Goal: Find specific page/section: Locate a particular part of the current website

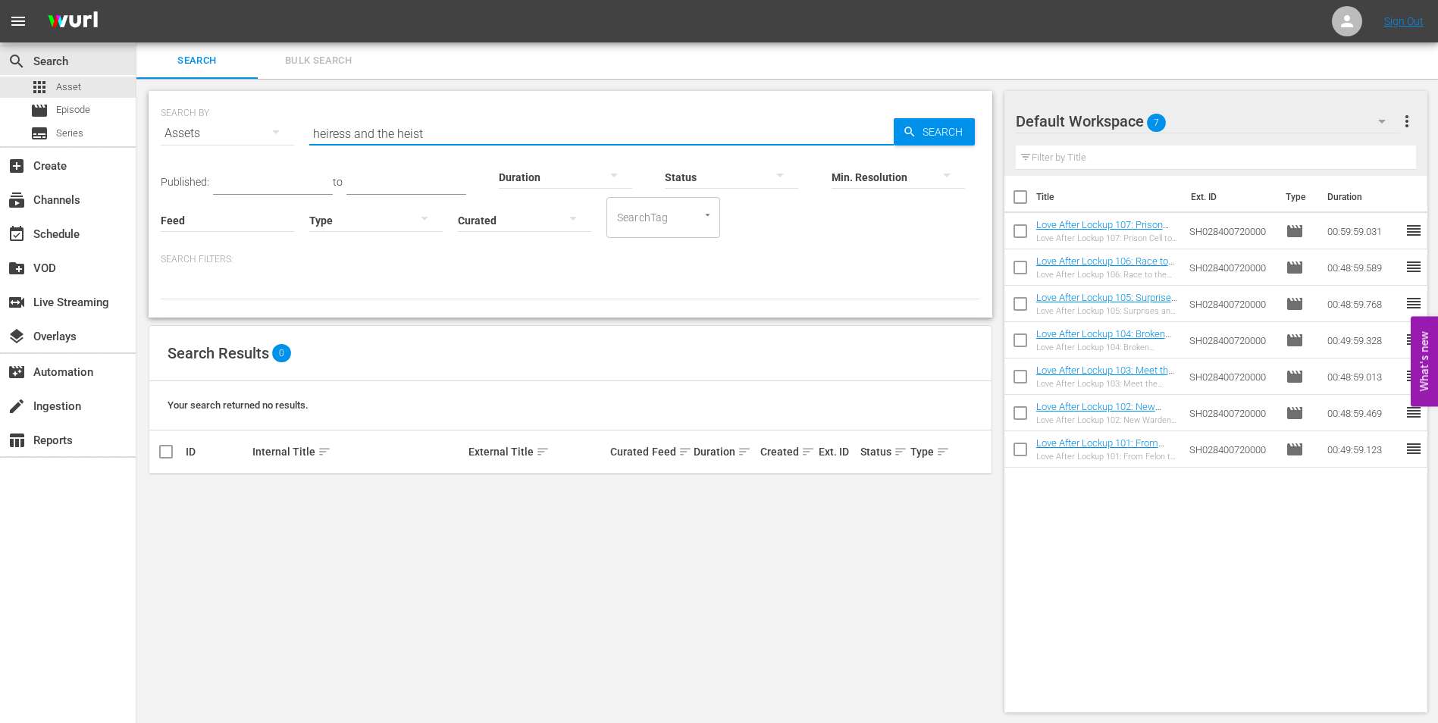
drag, startPoint x: 403, startPoint y: 133, endPoint x: 273, endPoint y: 125, distance: 130.6
click at [273, 125] on div "SEARCH BY Search By Assets Search ID, Title, Description, Keywords, or Category…" at bounding box center [570, 124] width 819 height 55
type input "MAGICAL UNIVERSE"
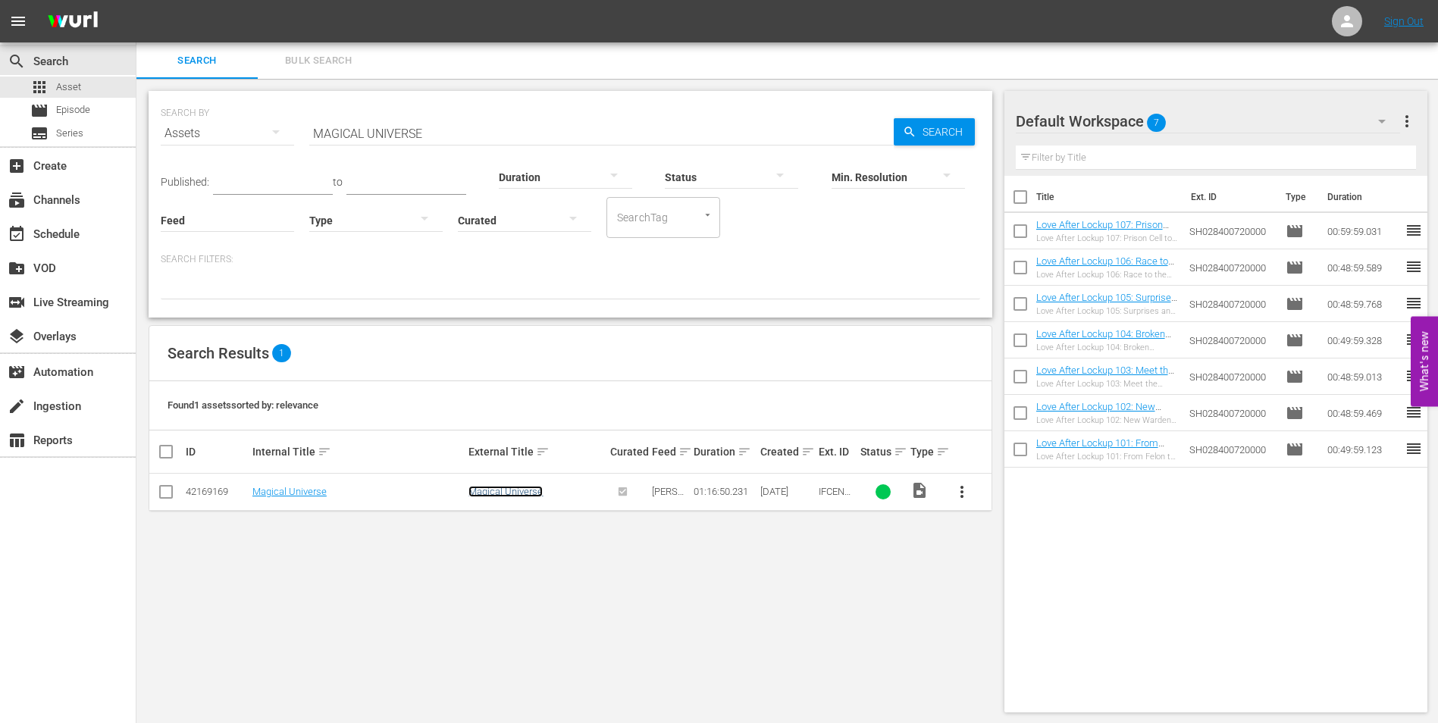
click at [497, 491] on link "Magical Universe" at bounding box center [505, 491] width 74 height 11
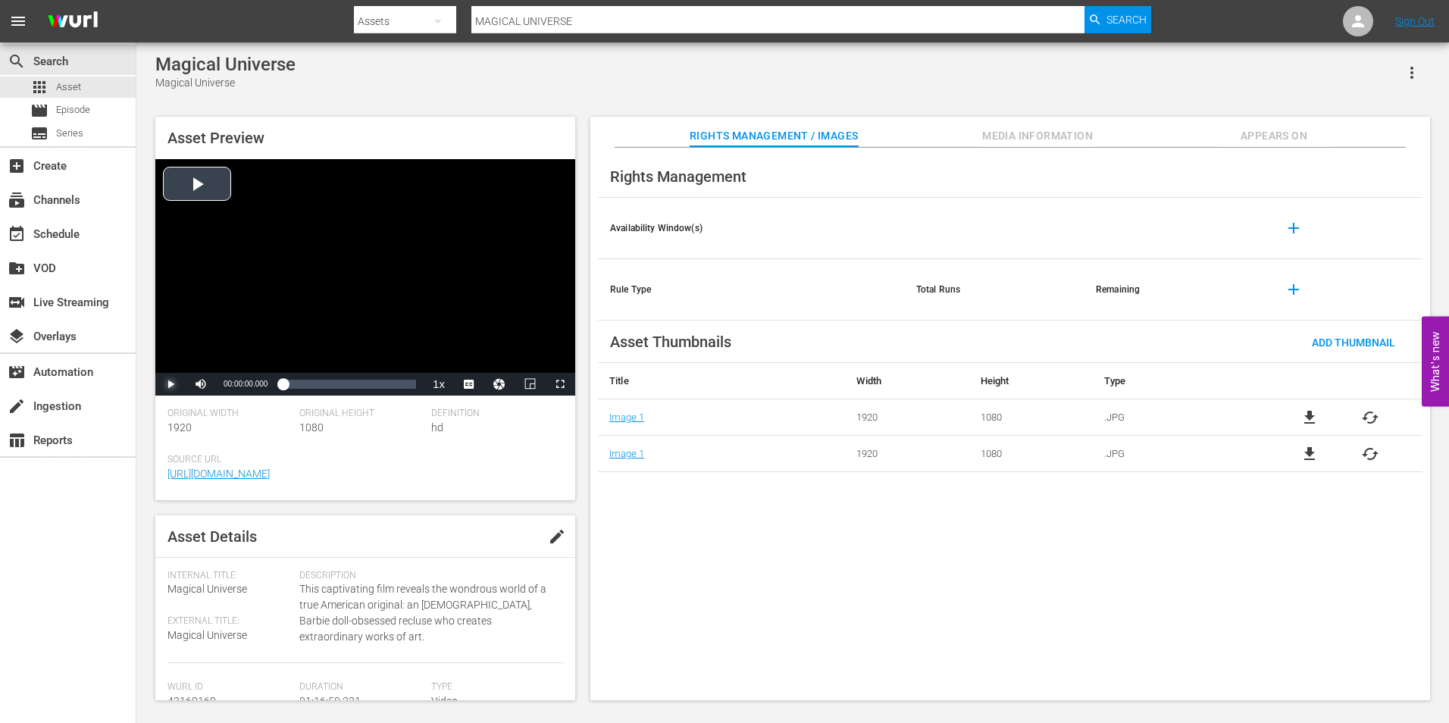
click at [171, 384] on span "Video Player" at bounding box center [171, 384] width 0 height 0
click at [302, 388] on div "Loaded : 0.91% 00:10:54.862 00:00:04.440" at bounding box center [349, 384] width 133 height 15
click at [302, 386] on div "00:11:06.566" at bounding box center [292, 384] width 19 height 15
click at [329, 381] on div "Loaded : 22.53% 00:26:37.864 00:16:17.690" at bounding box center [349, 384] width 133 height 15
click at [371, 290] on div "Video Player" at bounding box center [365, 266] width 420 height 214
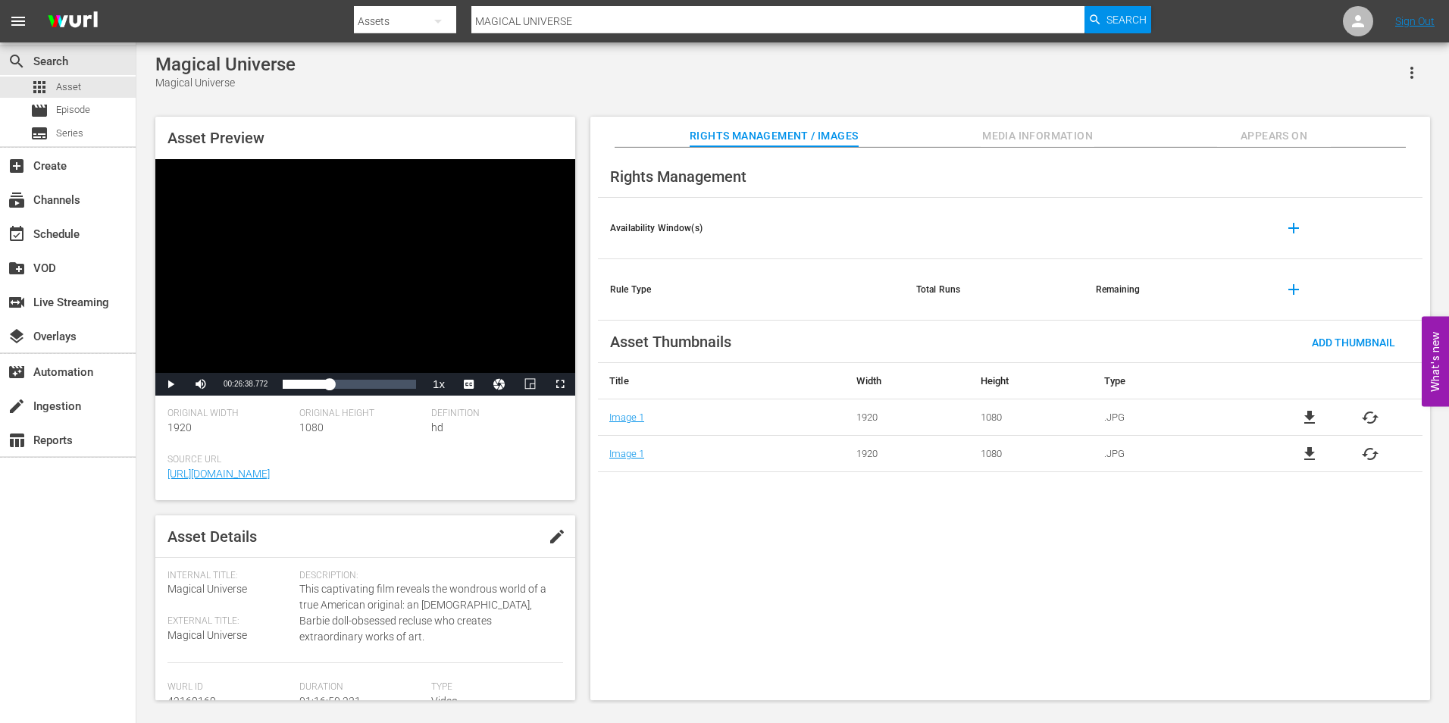
click at [542, 19] on input "MAGICAL UNIVERSE" at bounding box center [777, 21] width 612 height 36
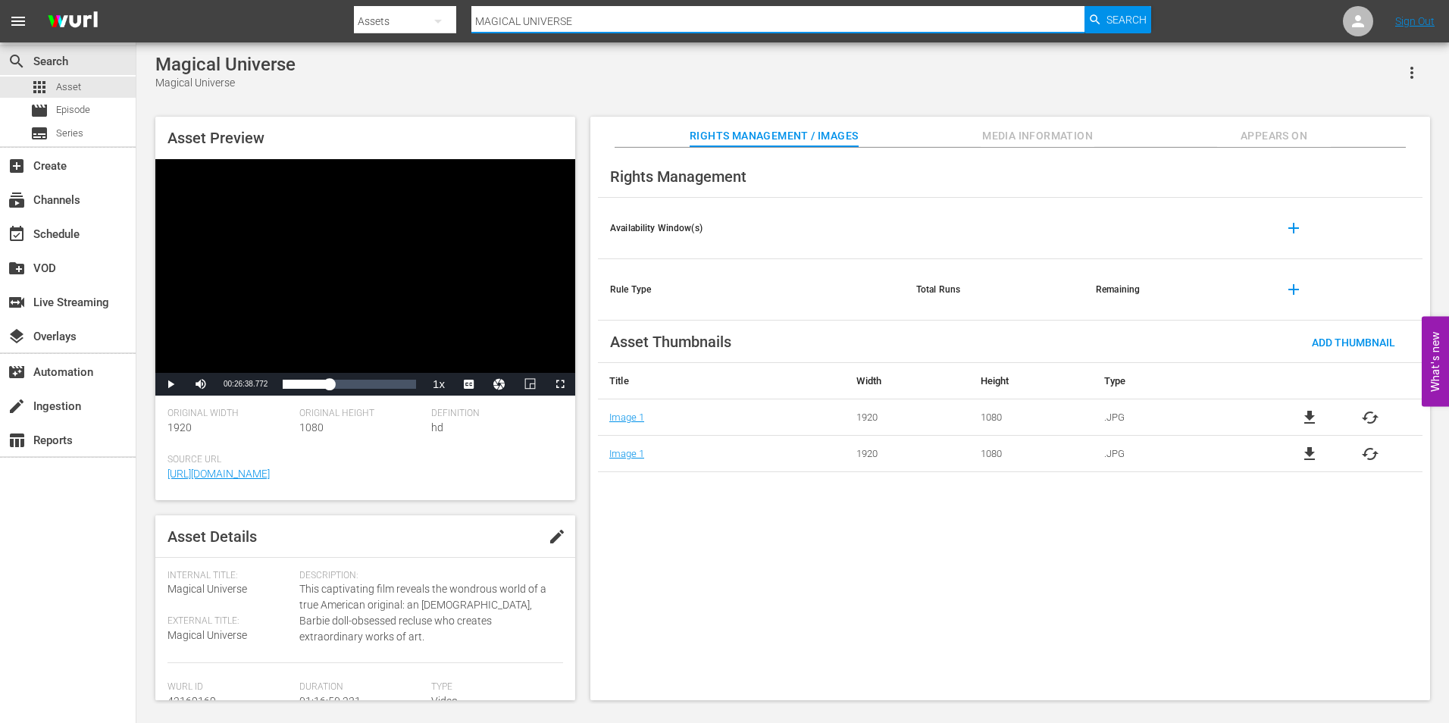
drag, startPoint x: 595, startPoint y: 13, endPoint x: 446, endPoint y: 14, distance: 149.3
click at [446, 14] on div "Search By Assets Search ID, Title, Description, Keywords, or Category MAGICAL U…" at bounding box center [752, 21] width 797 height 36
paste input "TALE OF A FOREST"
type input "TALE OF A FOREST"
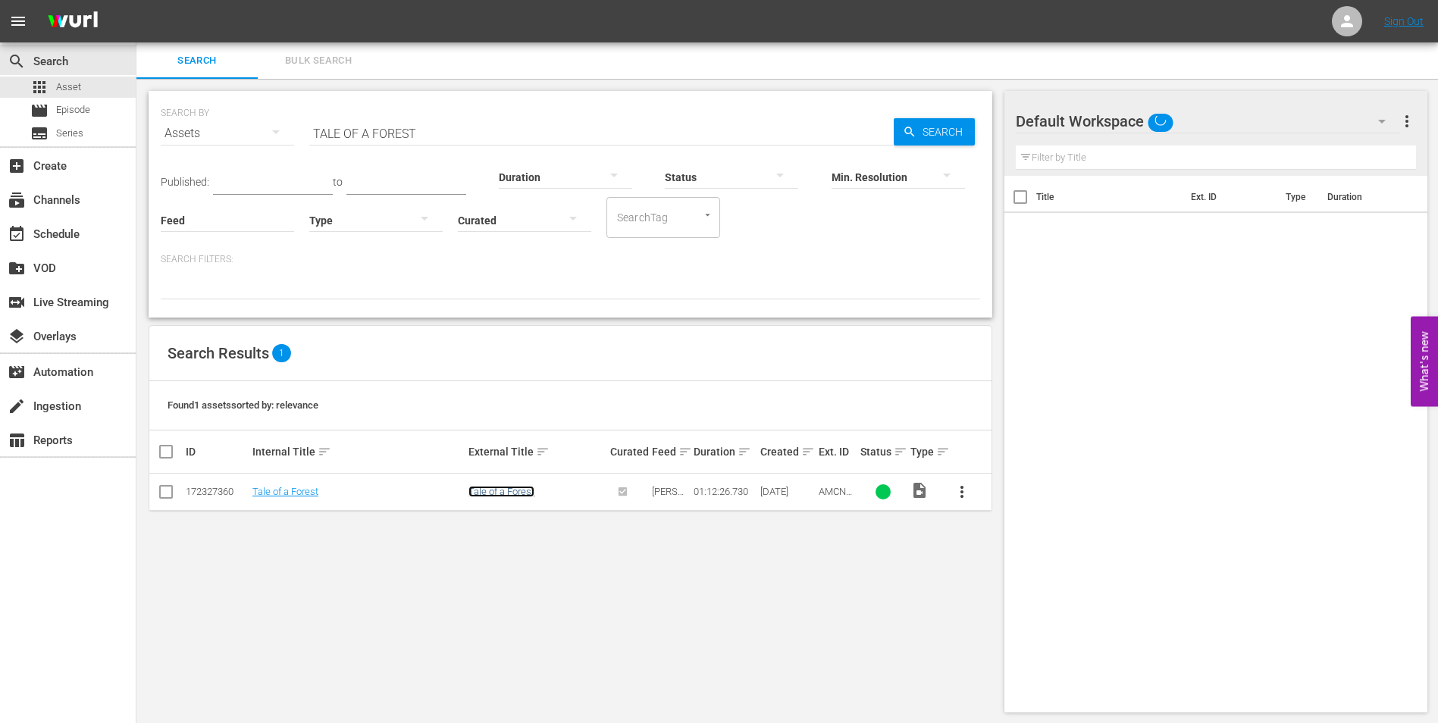
click at [515, 493] on link "Tale of a Forest" at bounding box center [501, 491] width 66 height 11
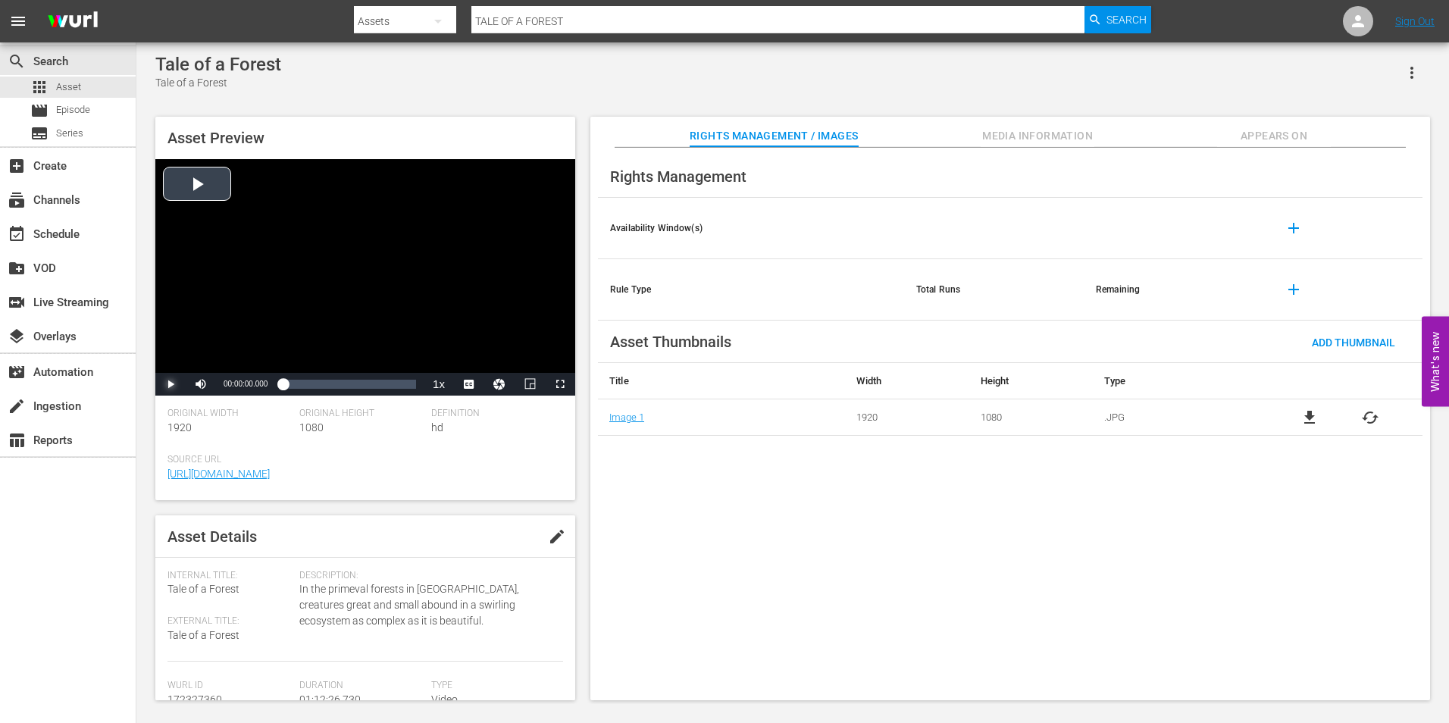
click at [171, 384] on span "Video Player" at bounding box center [171, 384] width 0 height 0
click at [283, 384] on div "00:00:00.705" at bounding box center [283, 384] width 0 height 15
click at [305, 384] on div "Loaded : 7.05% 00:12:20.919 00:04:56.979" at bounding box center [349, 384] width 133 height 15
click at [331, 390] on div "00:26:20.629" at bounding box center [331, 384] width 1 height 15
click at [349, 383] on div "00:35:48.667" at bounding box center [349, 384] width 1 height 15
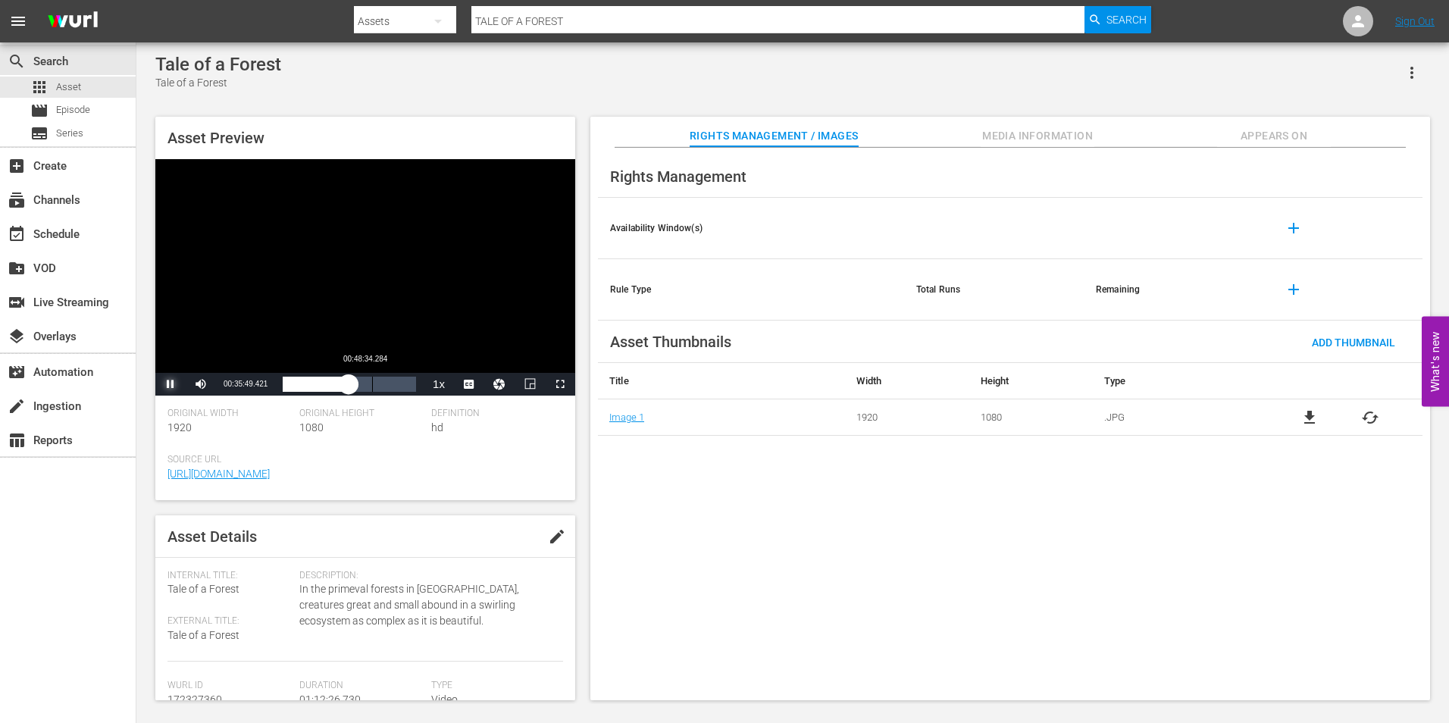
click at [372, 388] on div "00:48:34.284" at bounding box center [372, 384] width 1 height 15
click at [358, 315] on div "Video Player" at bounding box center [365, 266] width 420 height 214
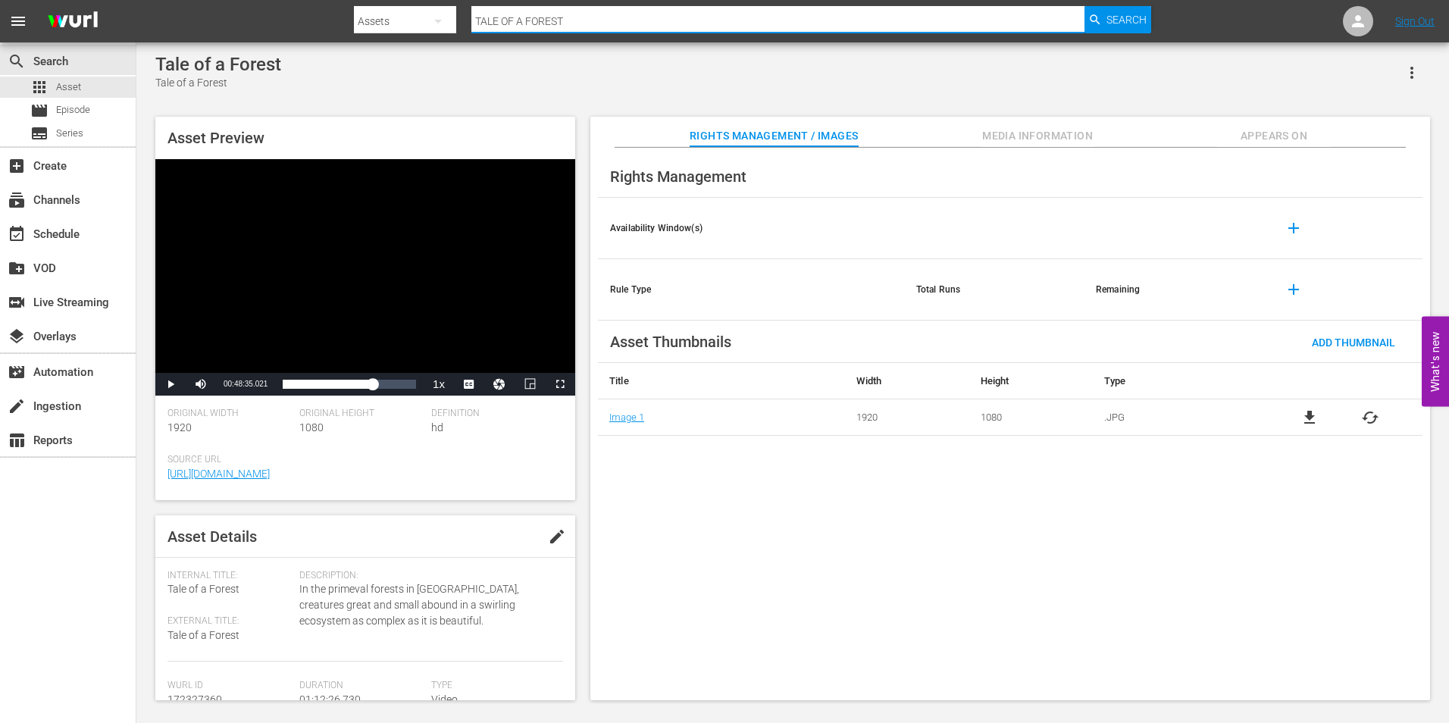
drag, startPoint x: 572, startPoint y: 15, endPoint x: 453, endPoint y: 18, distance: 119.0
click at [453, 18] on div "Search By Assets Search ID, Title, Description, Keywords, or Category TALE OF A…" at bounding box center [752, 21] width 797 height 36
paste input "Stigmata"
type input "Stigmata"
